Goal: Check status: Check status

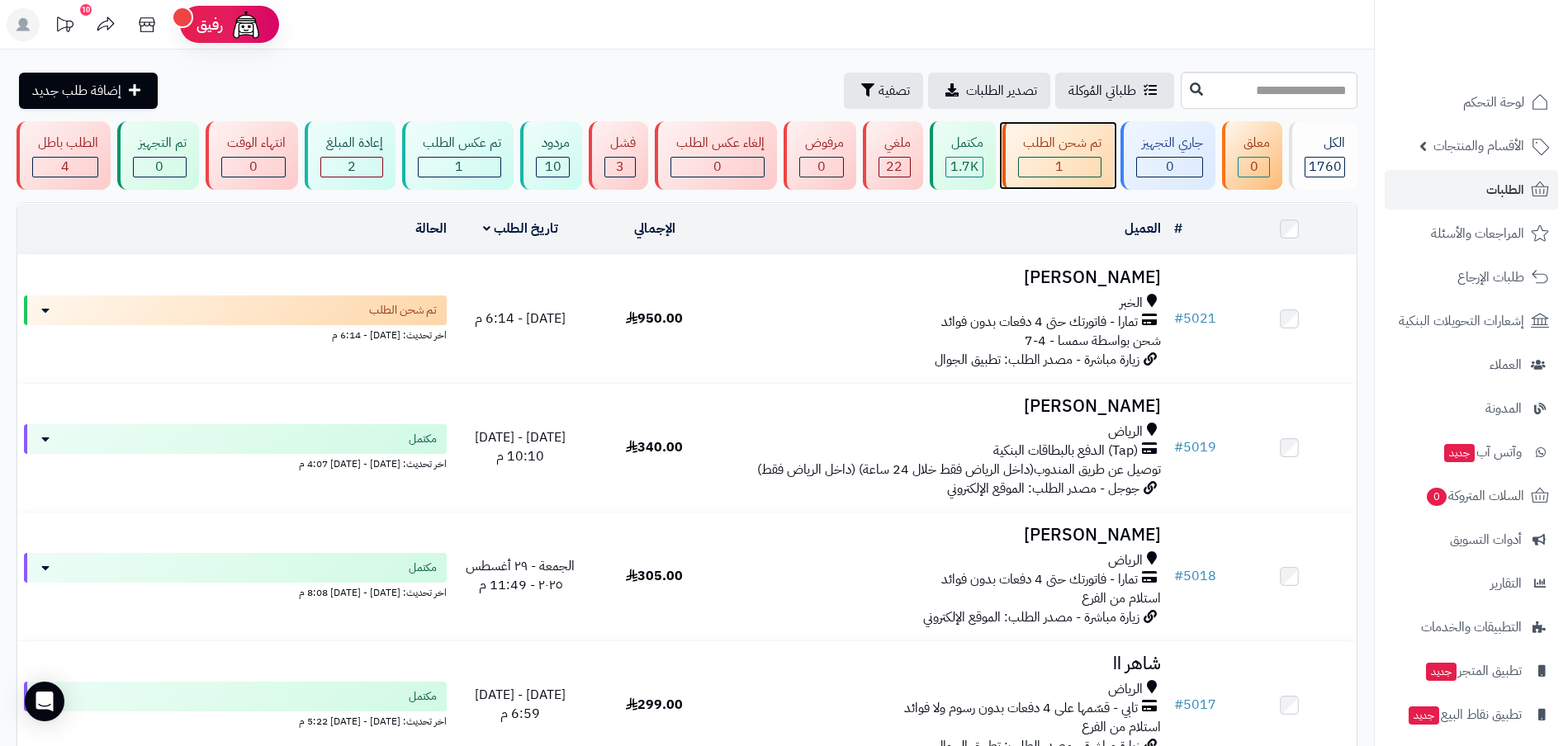
click at [1067, 169] on div "1" at bounding box center [1060, 167] width 82 height 19
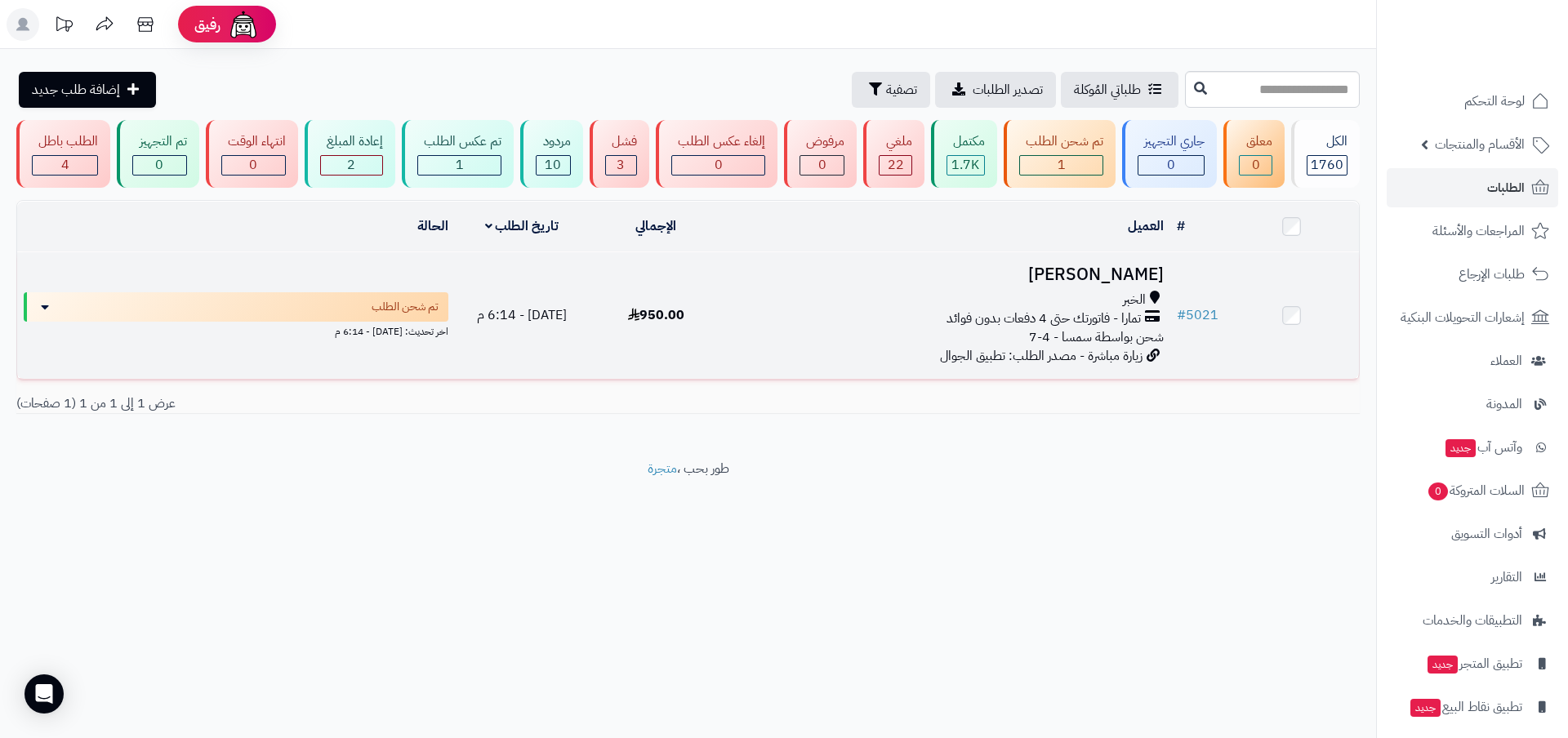
click at [1100, 274] on h3 "[PERSON_NAME]" at bounding box center [947, 274] width 434 height 19
